Goal: Transaction & Acquisition: Purchase product/service

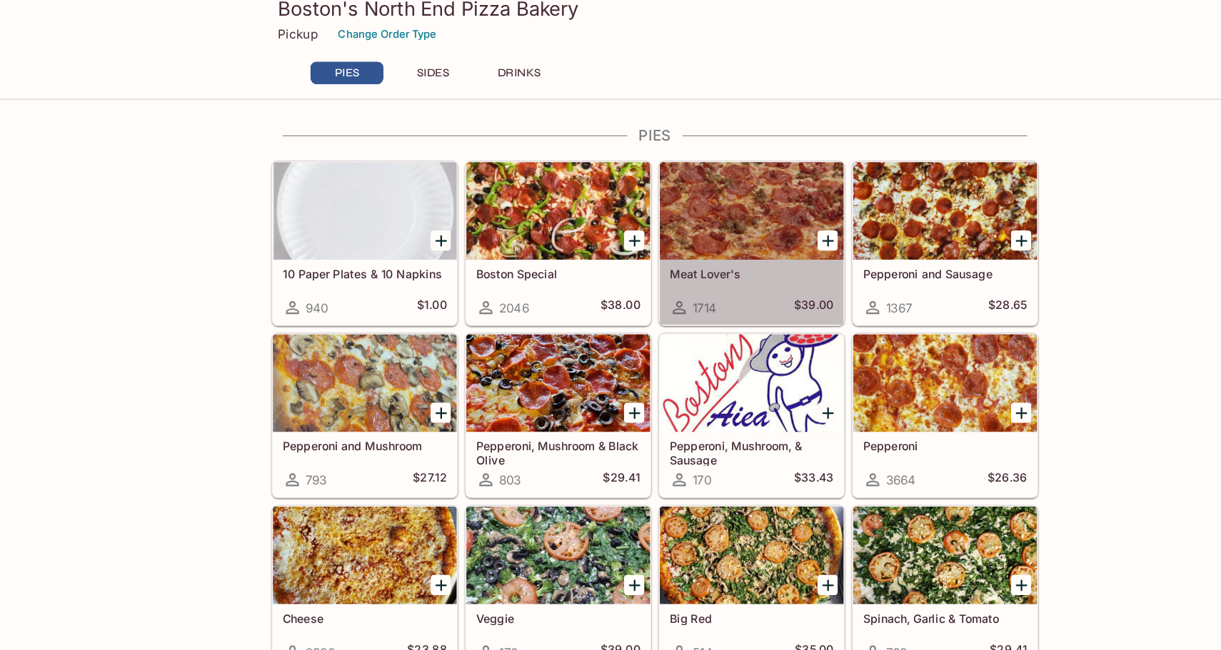
click at [661, 191] on div at bounding box center [695, 194] width 161 height 86
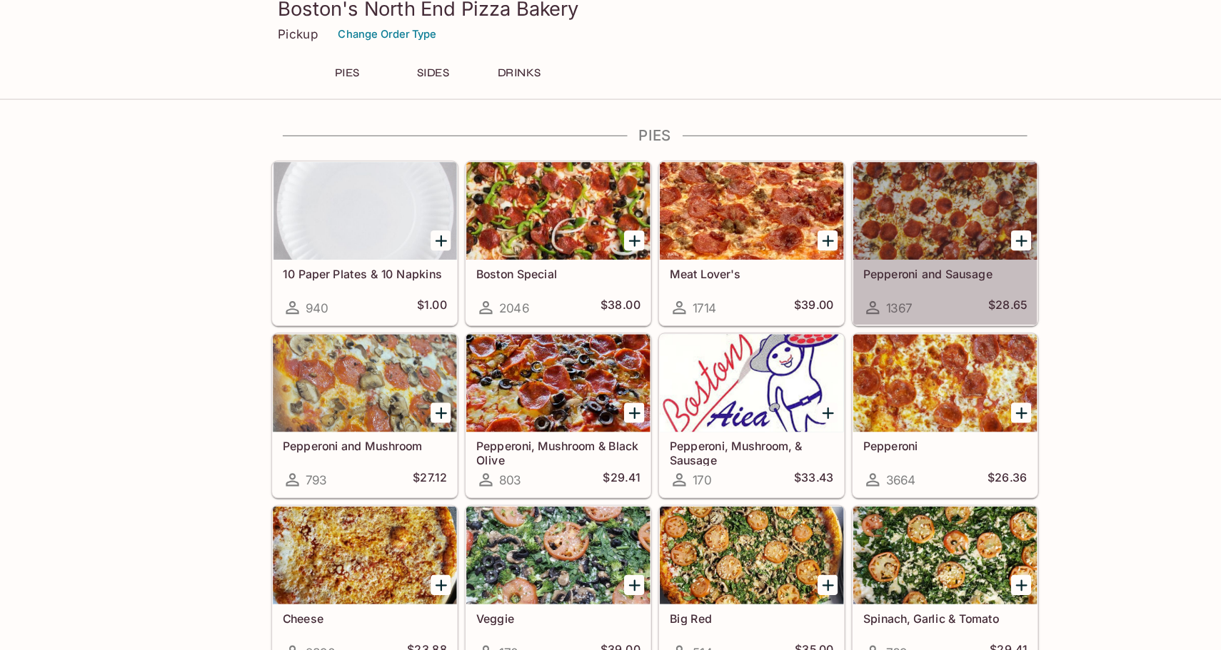
click at [822, 198] on div at bounding box center [865, 194] width 161 height 86
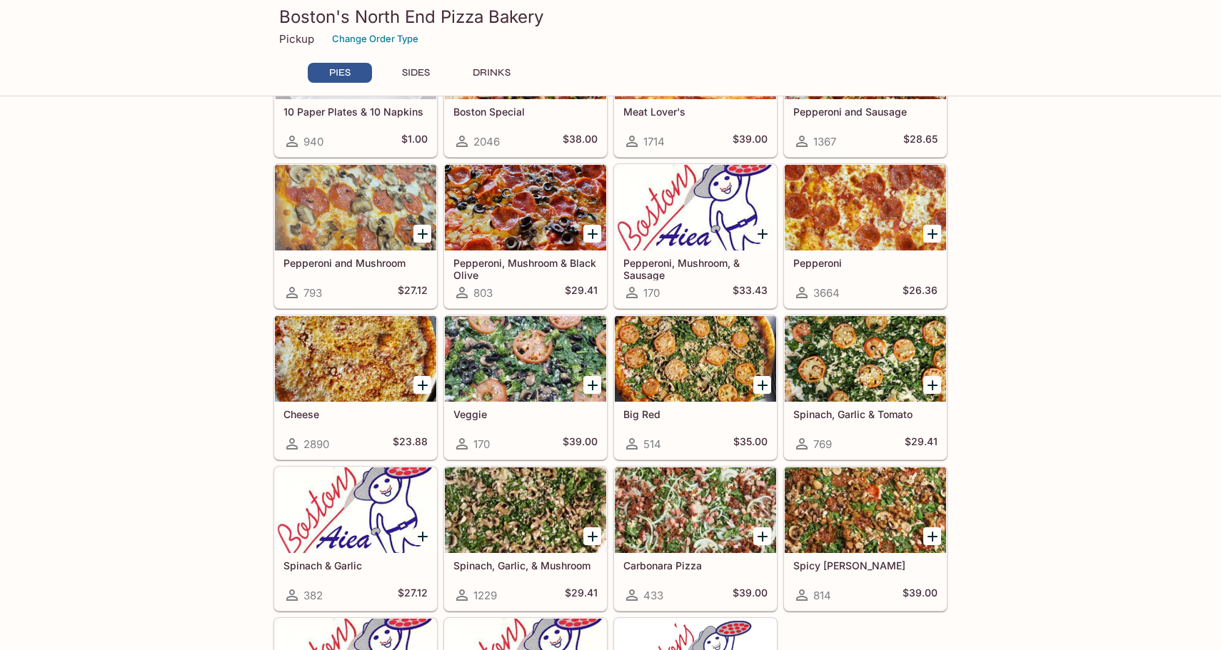
scroll to position [141, 0]
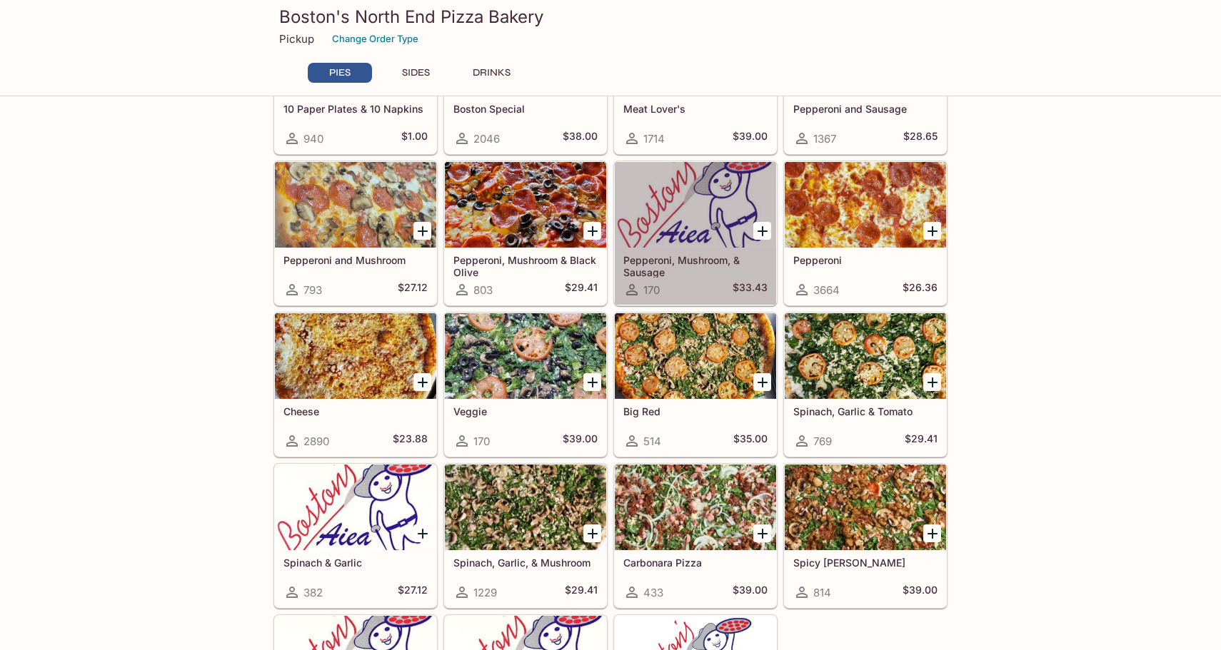
click at [662, 204] on div at bounding box center [695, 205] width 161 height 86
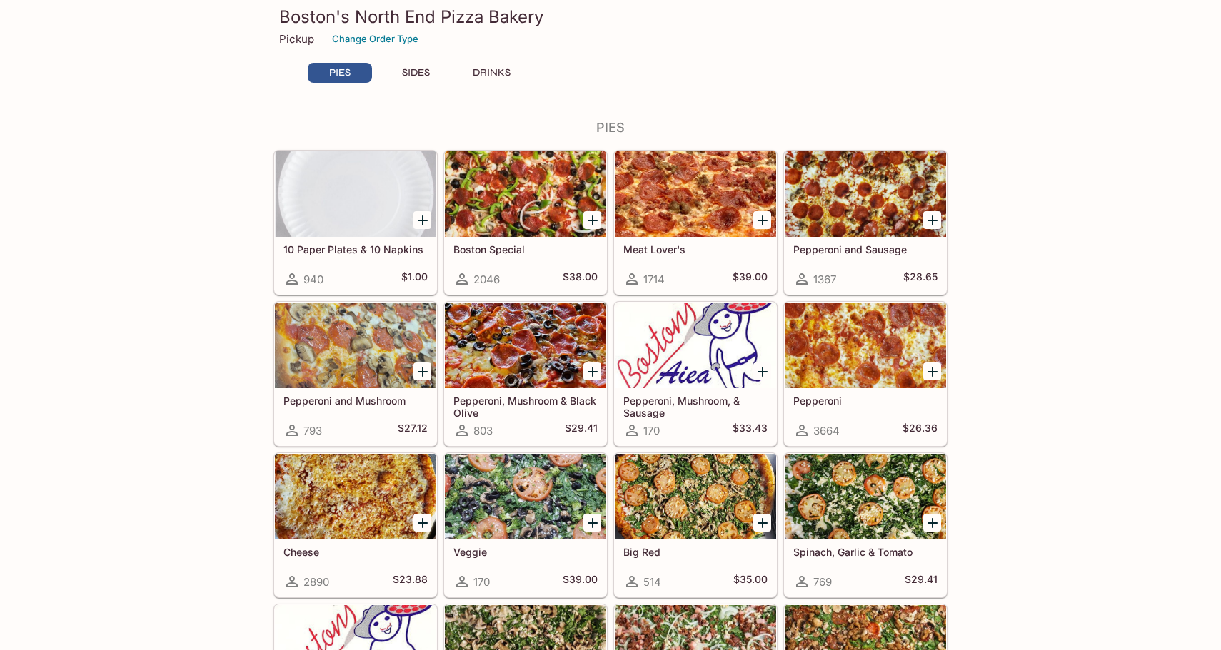
click at [853, 212] on div at bounding box center [865, 194] width 161 height 86
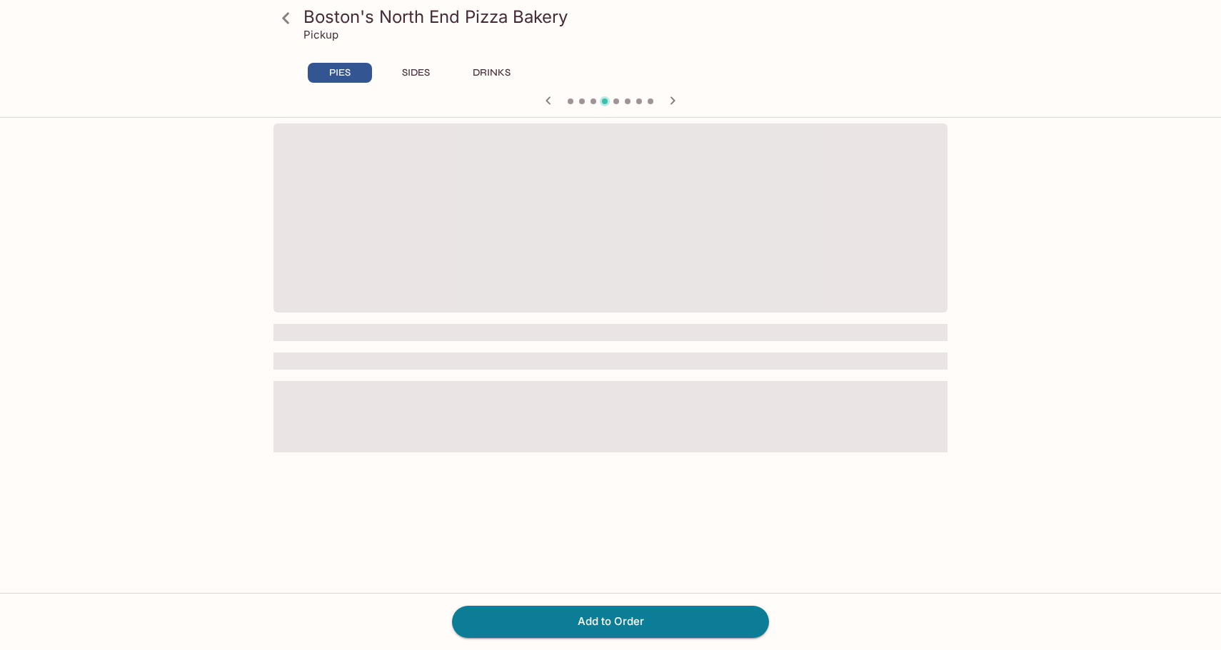
click at [853, 212] on span at bounding box center [610, 217] width 674 height 189
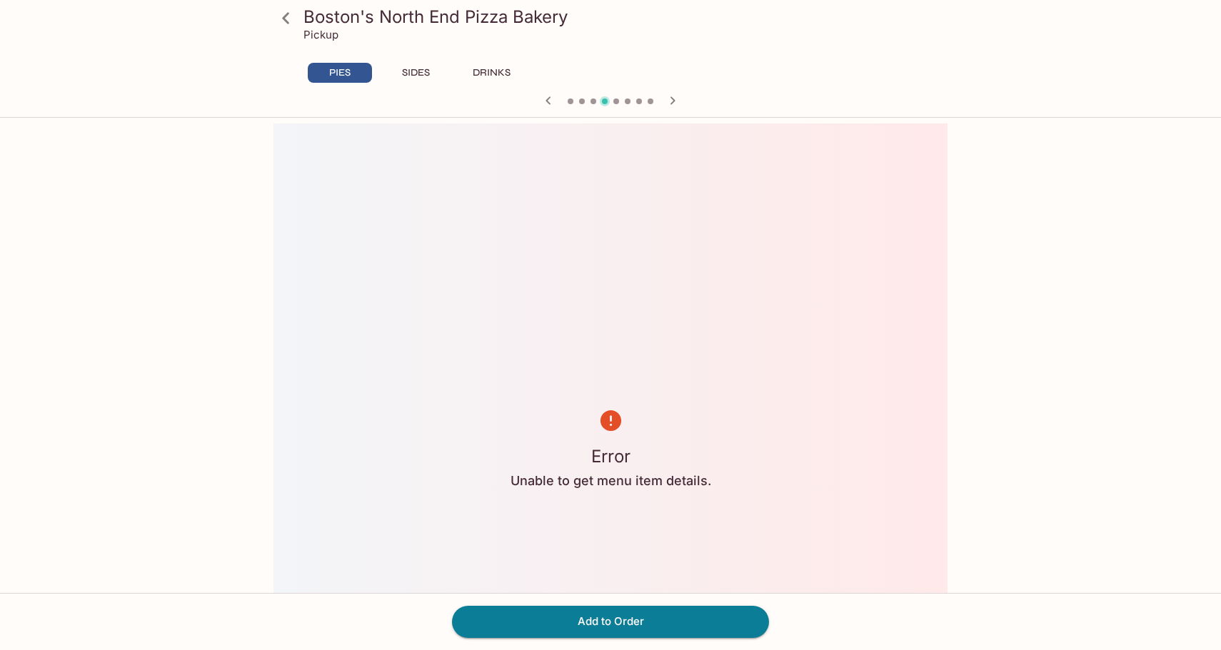
click at [549, 91] on button "button" at bounding box center [548, 100] width 19 height 19
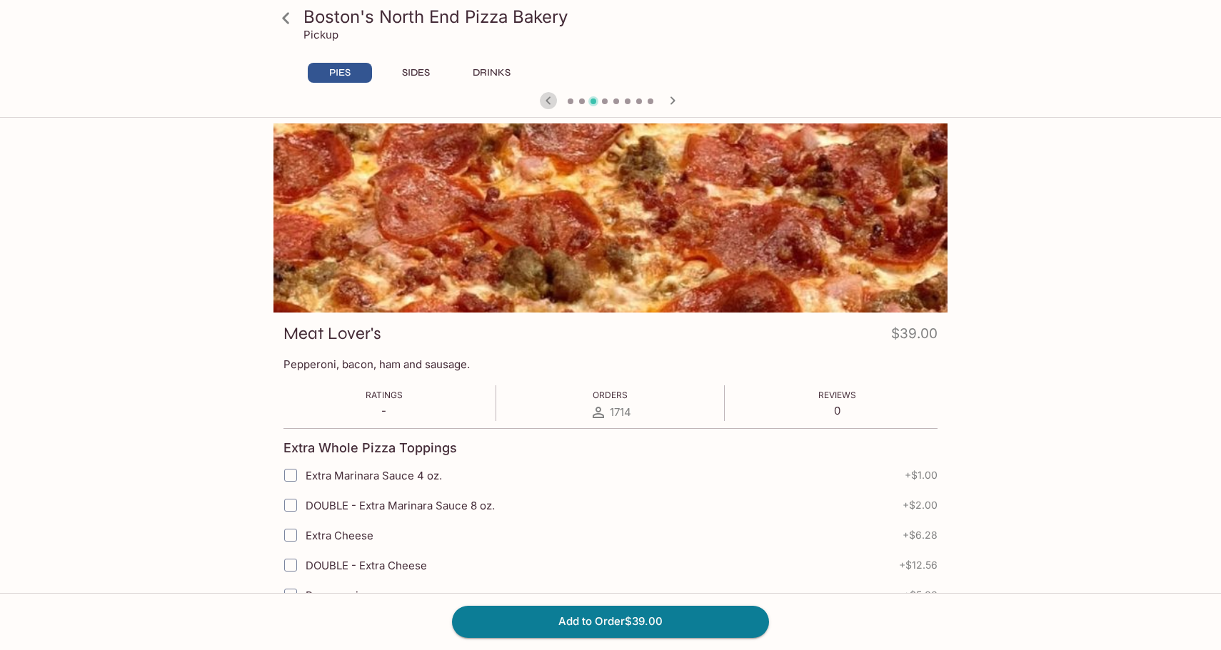
click at [548, 97] on icon "button" at bounding box center [548, 100] width 17 height 17
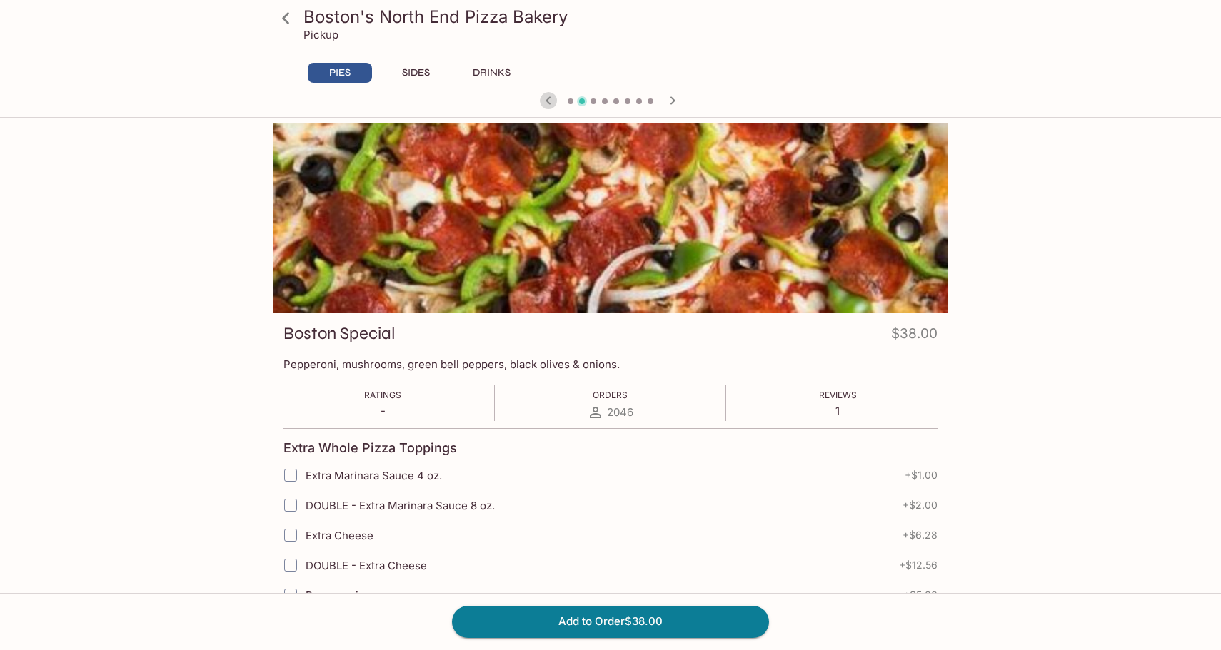
click at [548, 97] on icon "button" at bounding box center [548, 100] width 17 height 17
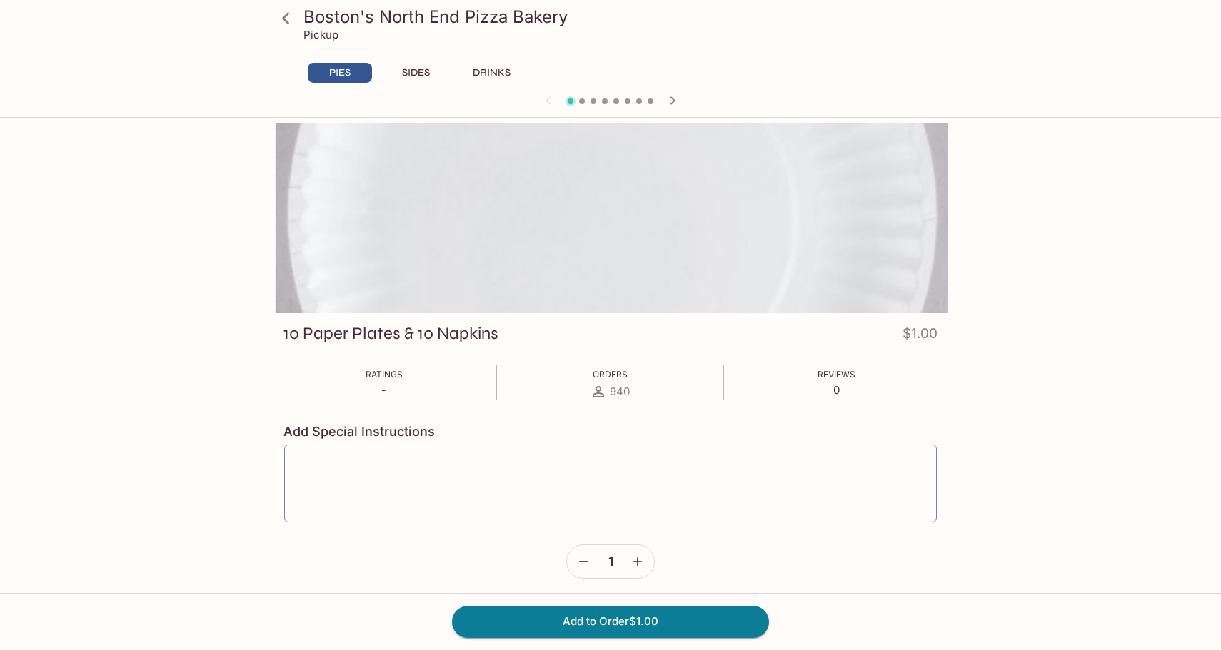
click at [548, 97] on div at bounding box center [610, 101] width 685 height 21
click at [672, 99] on icon "button" at bounding box center [672, 100] width 17 height 17
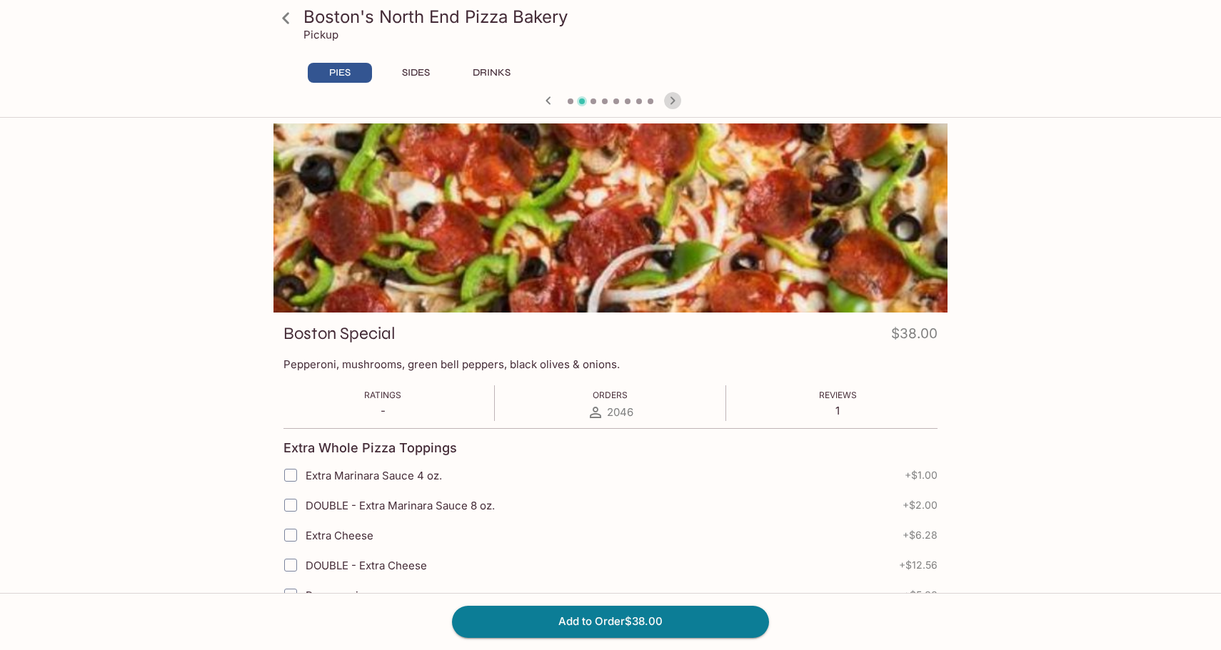
click at [672, 99] on icon "button" at bounding box center [672, 100] width 17 height 17
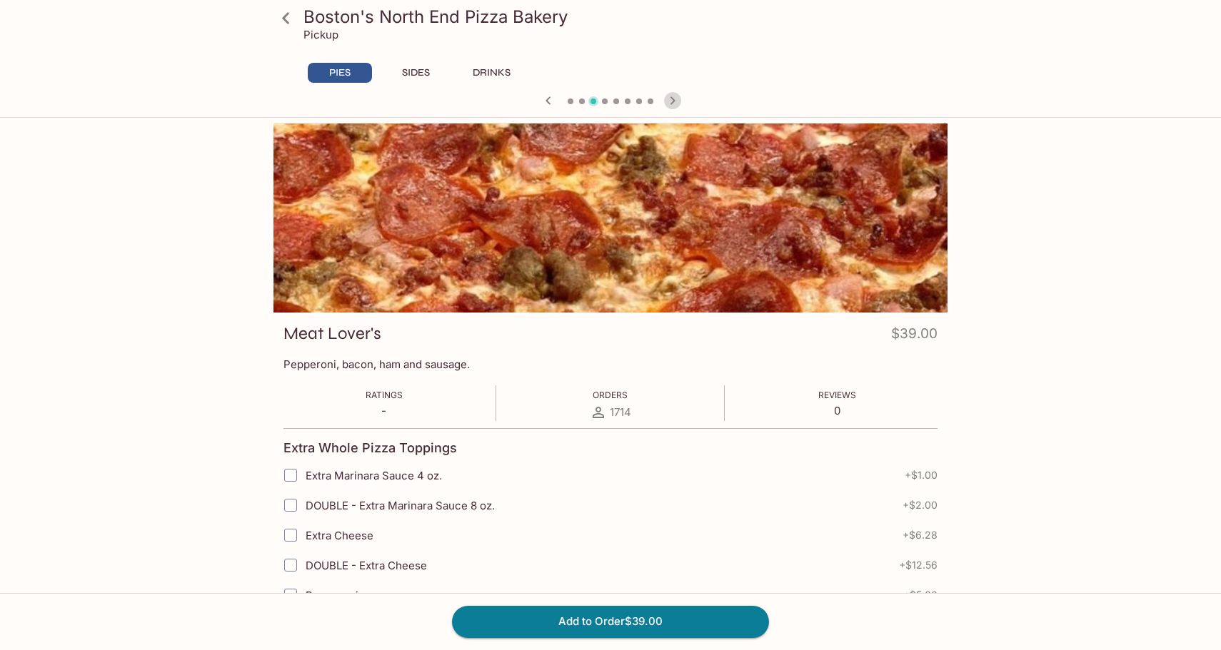
click at [672, 99] on icon "button" at bounding box center [672, 100] width 17 height 17
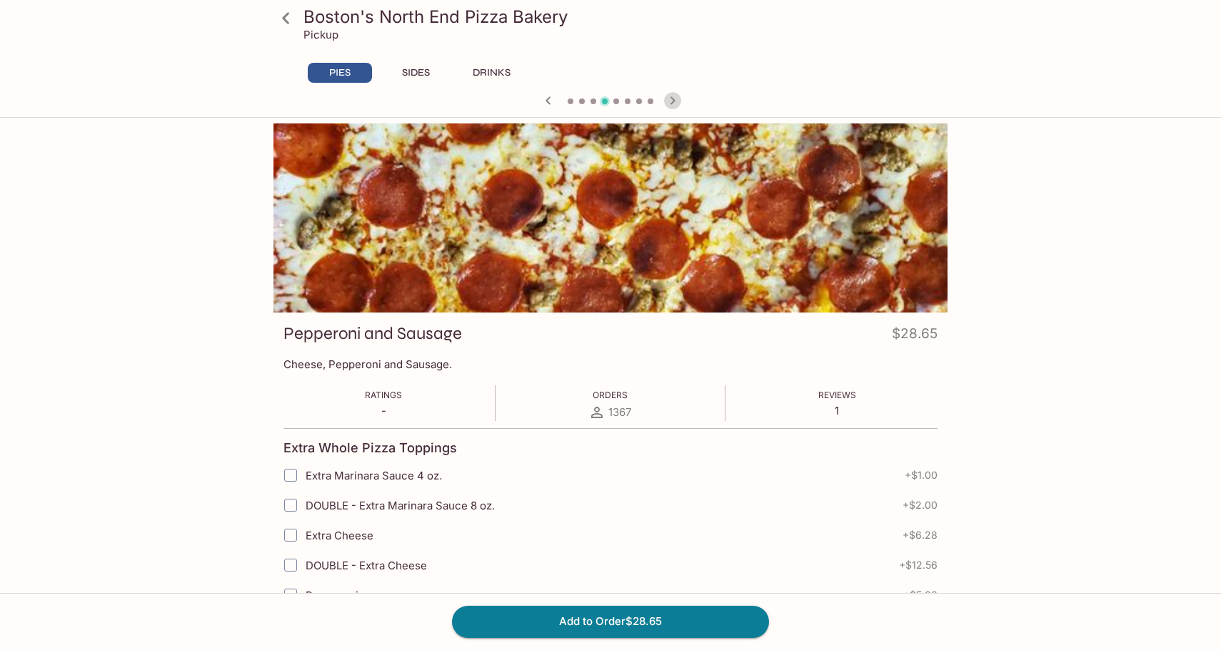
click at [667, 98] on icon "button" at bounding box center [672, 100] width 17 height 17
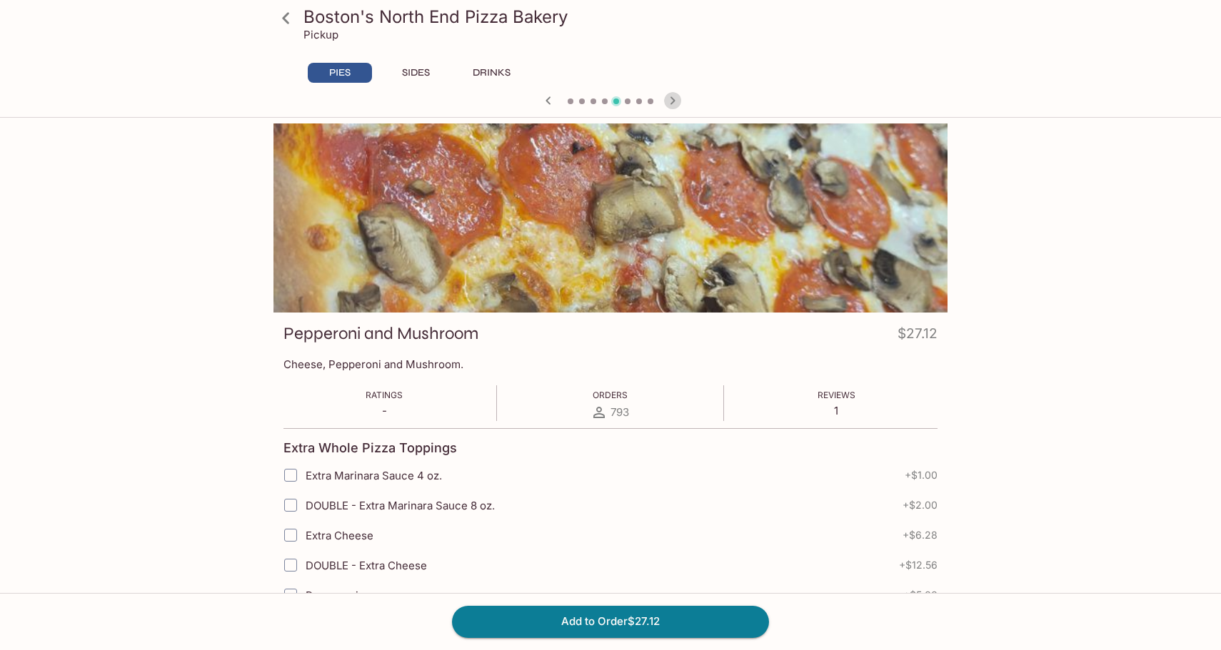
click at [671, 96] on icon "button" at bounding box center [672, 100] width 17 height 17
